Goal: Find specific page/section: Find specific page/section

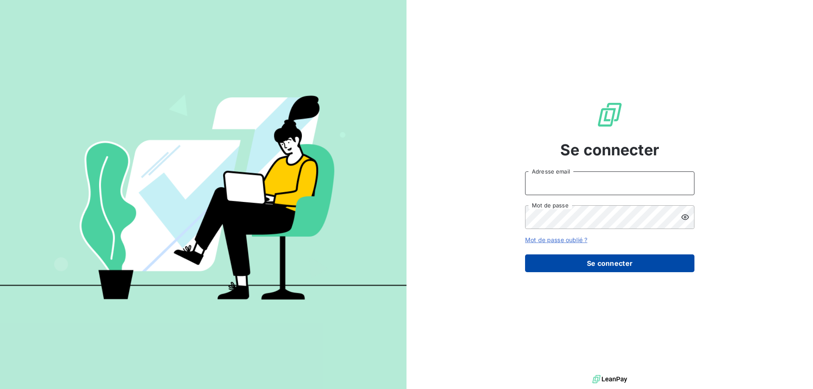
type input "[PERSON_NAME][EMAIL_ADDRESS][DOMAIN_NAME]"
click at [556, 268] on button "Se connecter" at bounding box center [609, 263] width 169 height 18
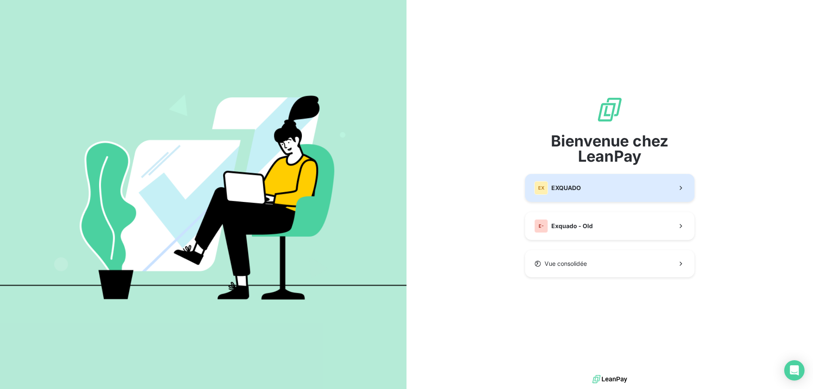
click at [556, 190] on span "EXQUADO" at bounding box center [566, 188] width 30 height 8
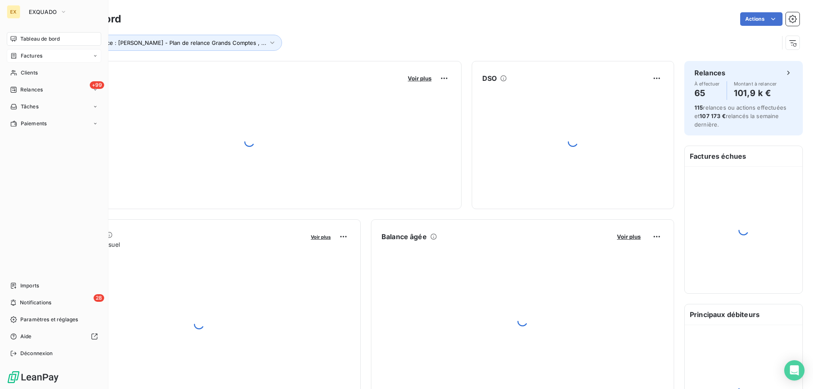
click at [14, 54] on icon at bounding box center [13, 55] width 7 height 7
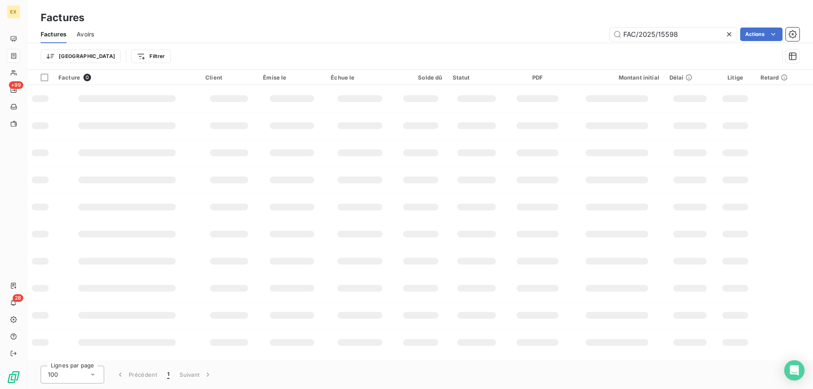
drag, startPoint x: 679, startPoint y: 34, endPoint x: 585, endPoint y: 26, distance: 94.3
click at [585, 26] on div "Factures Avoirs FAC/2025/15598 Actions" at bounding box center [420, 34] width 786 height 18
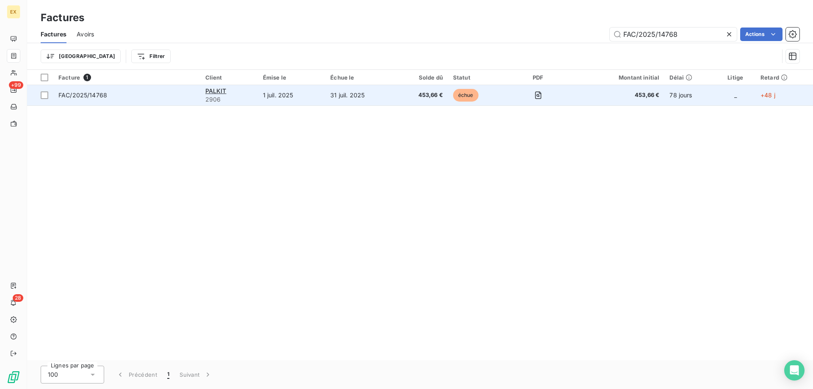
type input "FAC/2025/14768"
click at [155, 89] on td "FAC/2025/14768" at bounding box center [126, 95] width 147 height 20
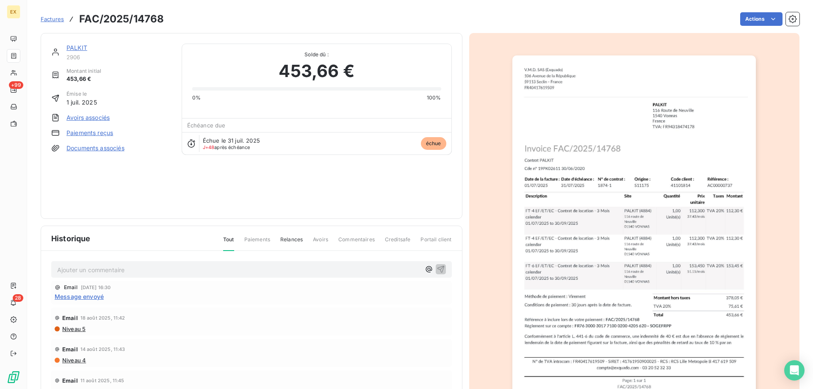
click at [78, 44] on div "PALKIT" at bounding box center [118, 48] width 105 height 8
click at [82, 47] on link "PALKIT" at bounding box center [76, 47] width 21 height 7
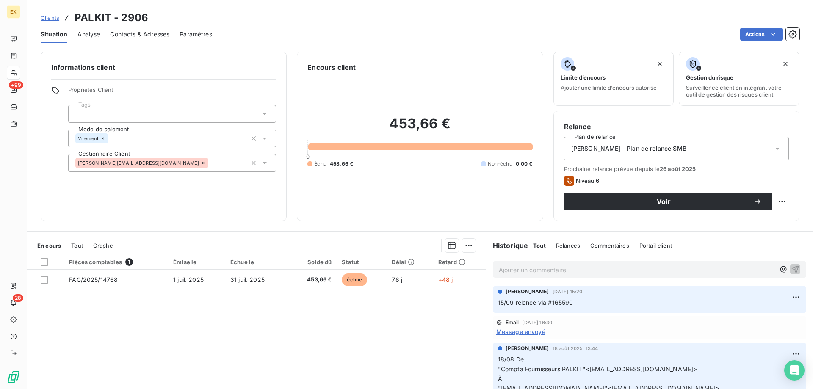
click at [584, 268] on p "Ajouter un commentaire ﻿" at bounding box center [637, 270] width 276 height 11
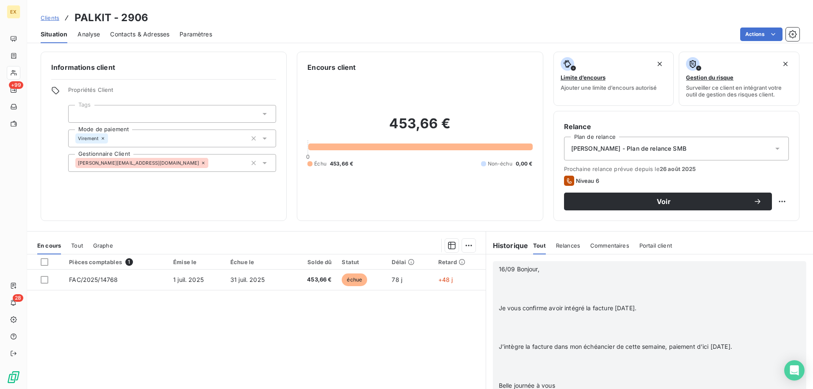
click at [544, 287] on p at bounding box center [637, 289] width 276 height 10
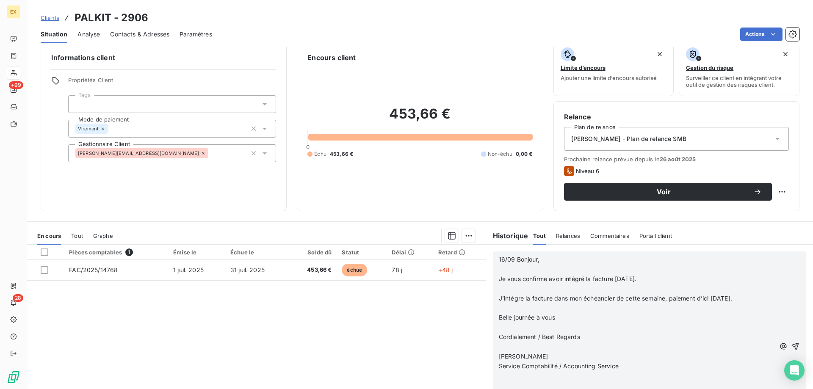
scroll to position [19, 0]
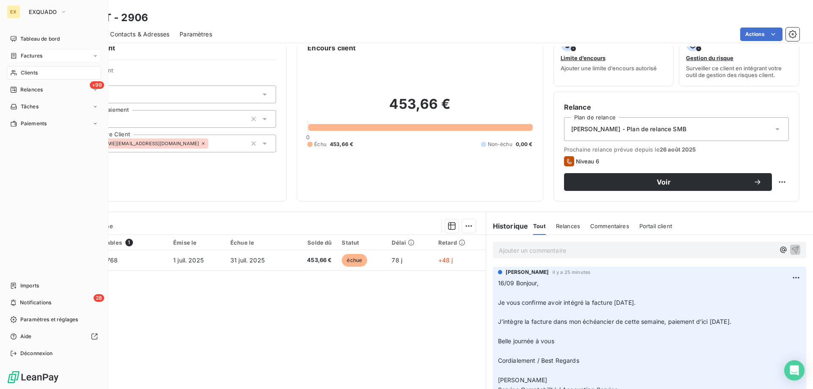
click at [21, 55] on span "Factures" at bounding box center [32, 56] width 22 height 8
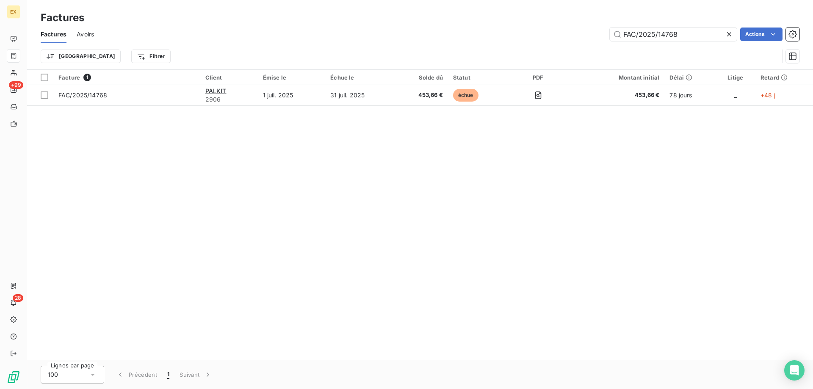
drag, startPoint x: 687, startPoint y: 34, endPoint x: 598, endPoint y: 43, distance: 90.2
click at [598, 43] on div "Factures Avoirs FAC/2025/14768 Actions" at bounding box center [420, 34] width 786 height 18
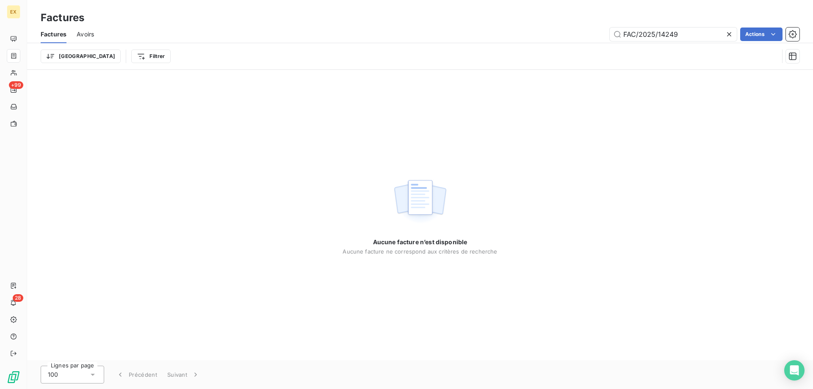
drag, startPoint x: 625, startPoint y: 35, endPoint x: 605, endPoint y: 35, distance: 19.5
click at [605, 35] on div "FAC/2025/14249 Actions" at bounding box center [451, 35] width 695 height 14
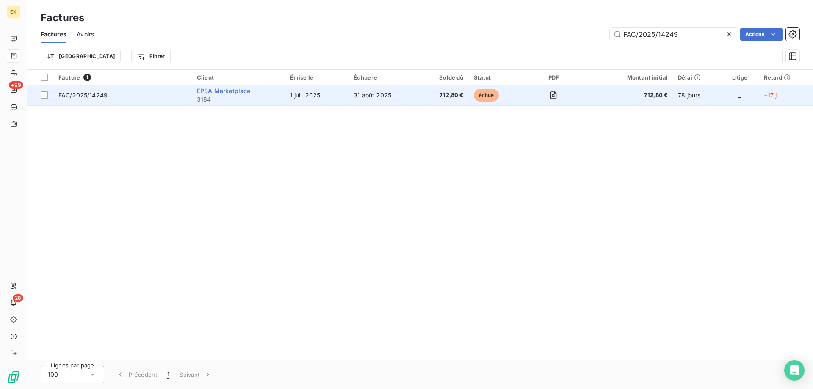
type input "FAC/2025/14249"
click at [219, 94] on span "EPSA Marketplace" at bounding box center [223, 90] width 53 height 7
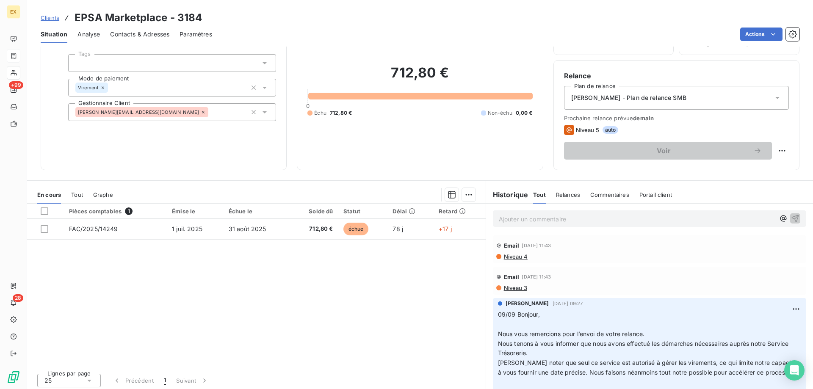
scroll to position [54, 0]
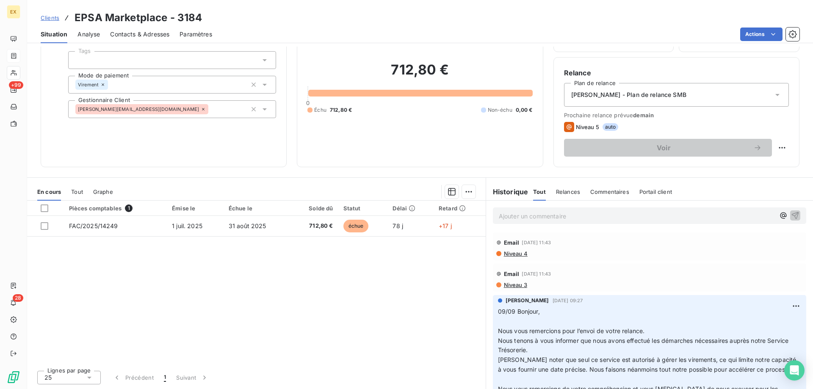
click at [583, 217] on p "Ajouter un commentaire ﻿" at bounding box center [637, 216] width 276 height 11
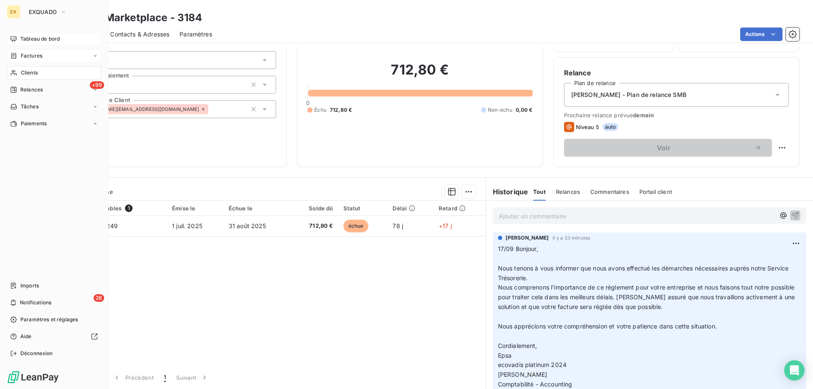
click at [17, 41] on icon at bounding box center [13, 39] width 7 height 7
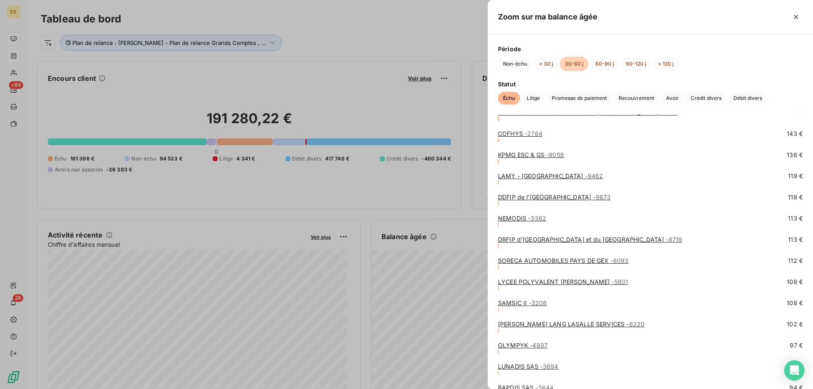
scroll to position [941, 0]
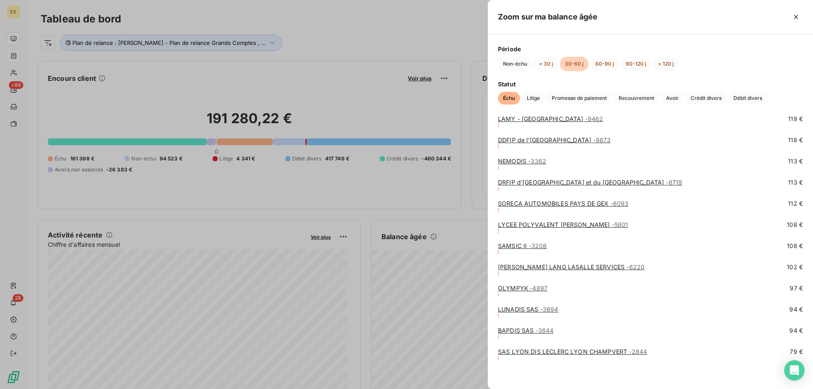
click at [457, 304] on div at bounding box center [406, 194] width 813 height 389
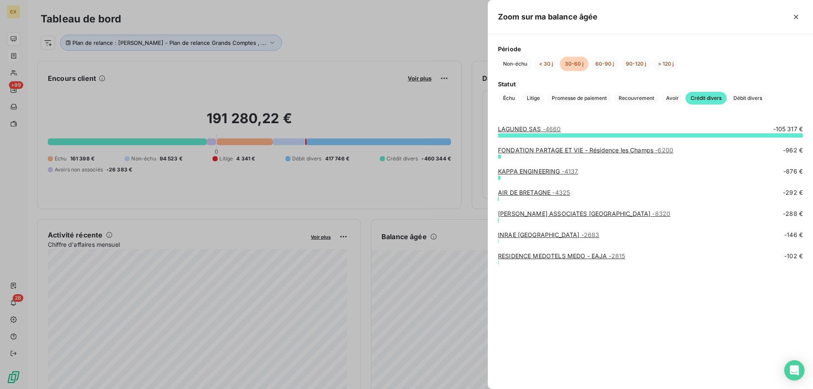
click at [475, 310] on div at bounding box center [406, 194] width 813 height 389
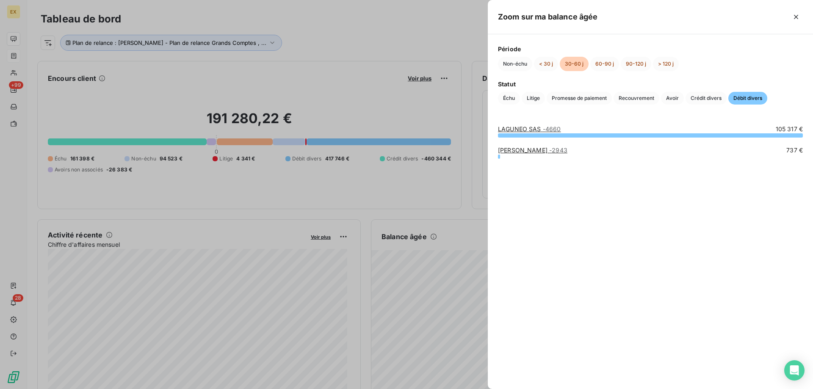
click at [468, 301] on div at bounding box center [406, 194] width 813 height 389
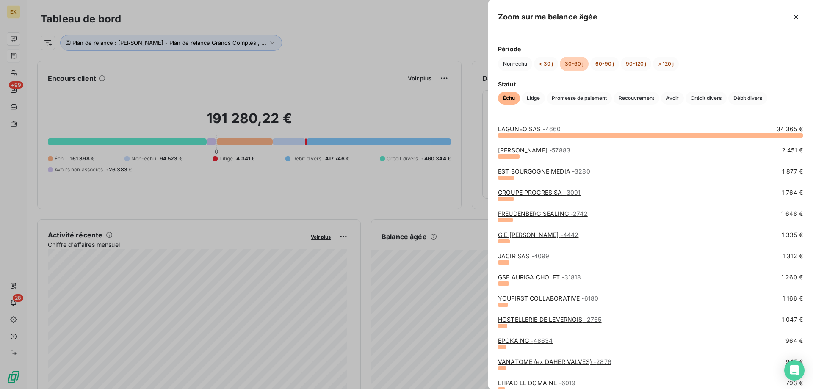
click at [475, 317] on div at bounding box center [406, 194] width 813 height 389
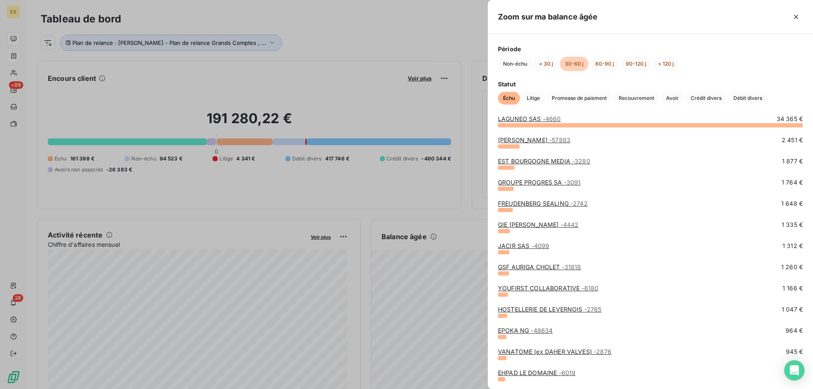
scroll to position [0, 0]
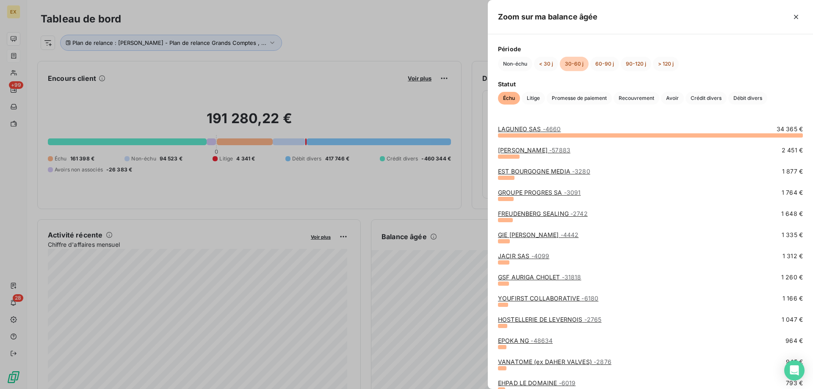
click at [470, 317] on div at bounding box center [406, 194] width 813 height 389
